Goal: Check status: Check status

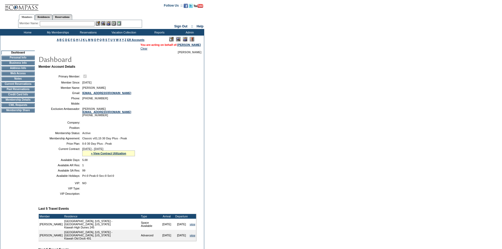
click at [340, 126] on form "Follow Us ::" at bounding box center [251, 183] width 502 height 367
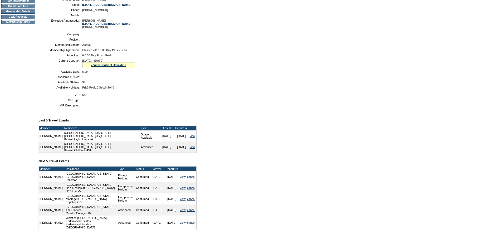
scroll to position [79, 0]
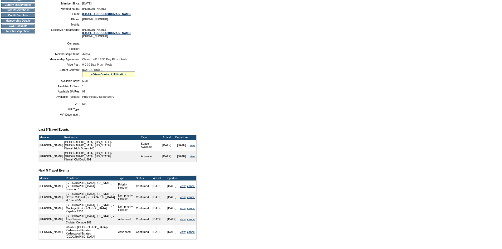
click at [412, 108] on form "Follow Us ::" at bounding box center [251, 104] width 502 height 367
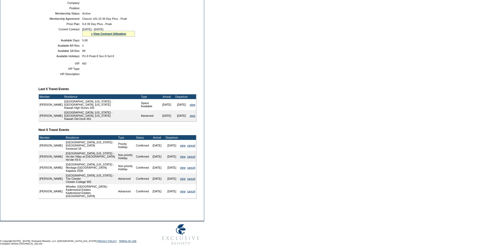
scroll to position [110, 0]
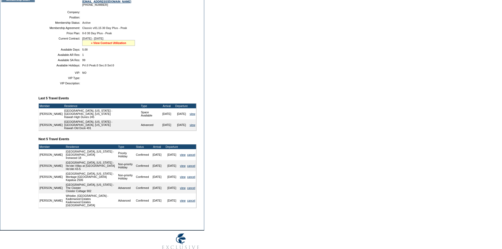
click at [101, 44] on link "» View Contract Utilization" at bounding box center [108, 42] width 35 height 3
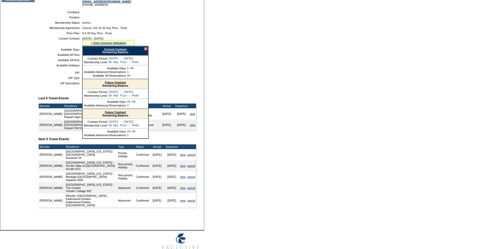
click at [111, 84] on link "Future Contract" at bounding box center [115, 82] width 21 height 3
click at [146, 51] on div at bounding box center [145, 48] width 3 height 3
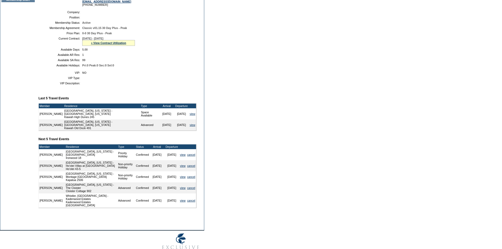
click at [274, 93] on form "Follow Us ::" at bounding box center [251, 73] width 502 height 367
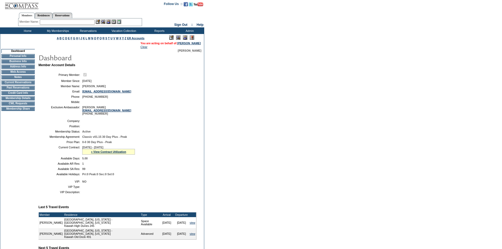
scroll to position [0, 0]
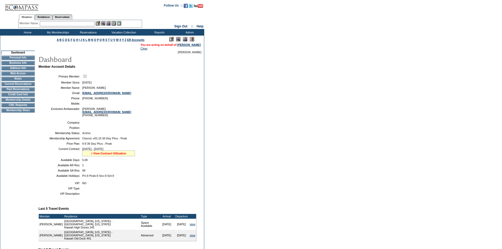
click at [126, 155] on link "» View Contract Utilization" at bounding box center [108, 153] width 35 height 3
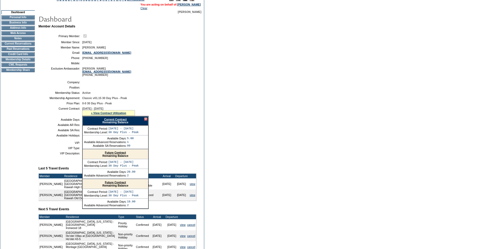
scroll to position [53, 0]
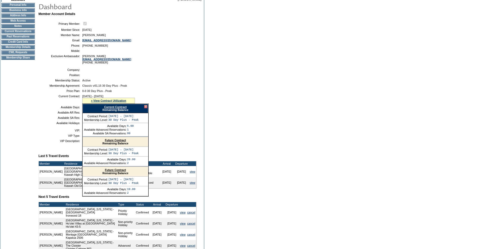
click at [146, 108] on div at bounding box center [145, 106] width 3 height 3
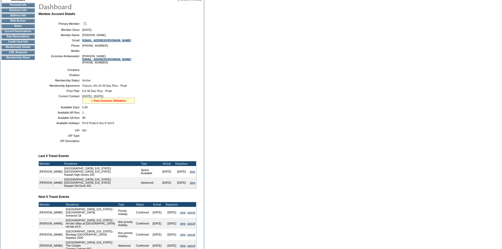
click at [112, 102] on link "» View Contract Utilization" at bounding box center [108, 100] width 35 height 3
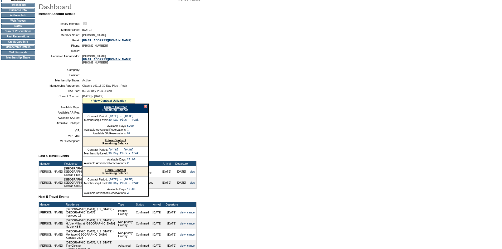
click at [196, 70] on td "Member Account Details Primary Member: Member Since: [DATE] Member Name: [PERSO…" at bounding box center [119, 143] width 162 height 263
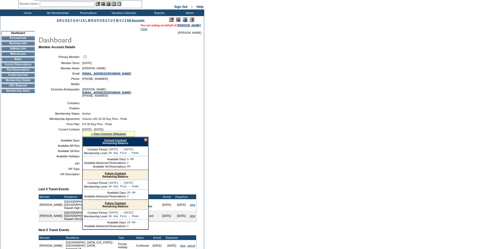
scroll to position [0, 0]
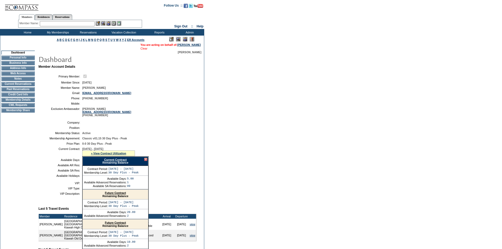
click at [142, 49] on link "Clear" at bounding box center [143, 48] width 7 height 3
